Goal: Task Accomplishment & Management: Manage account settings

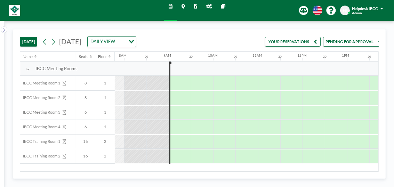
scroll to position [0, 355]
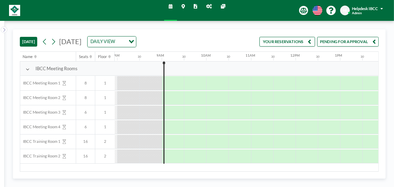
drag, startPoint x: 83, startPoint y: 38, endPoint x: 61, endPoint y: 66, distance: 35.4
drag, startPoint x: 61, startPoint y: 66, endPoint x: 250, endPoint y: 40, distance: 191.4
click at [250, 40] on div "[DATE] [DATE] DAILY VIEW Loading... YOUR RESERVATIONS PENDING FOR APPROVAL" at bounding box center [199, 41] width 359 height 22
click at [294, 43] on button "YOUR RESERVATIONS" at bounding box center [288, 42] width 56 height 10
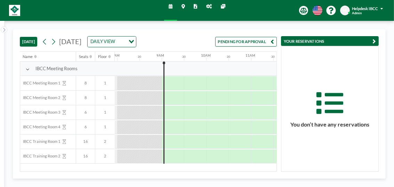
click at [248, 43] on button "PENDING FOR APPROVAL" at bounding box center [245, 42] width 61 height 10
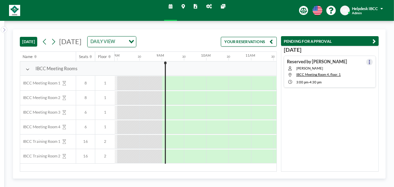
click at [367, 60] on button at bounding box center [369, 62] width 7 height 7
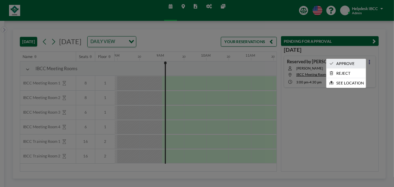
click at [351, 62] on li "APPROVE" at bounding box center [346, 63] width 39 height 9
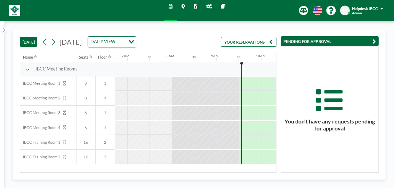
scroll to position [0, 376]
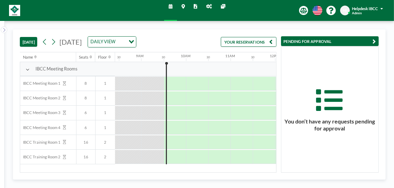
click at [254, 42] on button "YOUR RESERVATIONS" at bounding box center [249, 42] width 56 height 10
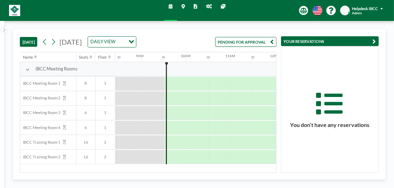
click at [261, 41] on button "PENDING FOR APPROVAL" at bounding box center [245, 42] width 61 height 10
